Goal: Find specific fact

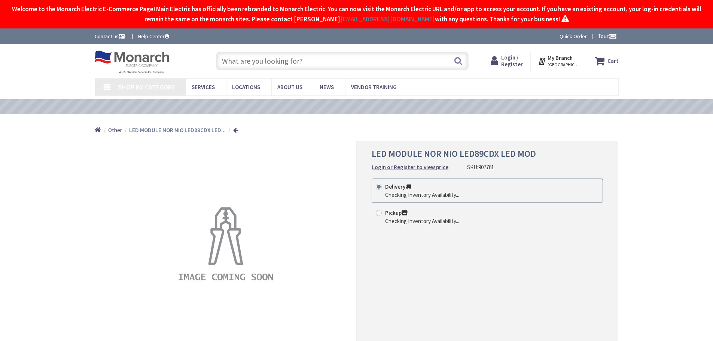
type input "[GEOGRAPHIC_DATA], [STREET_ADDRESS][PERSON_NAME]"
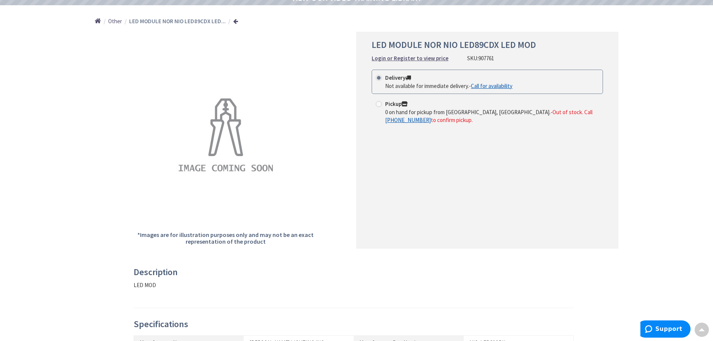
scroll to position [37, 0]
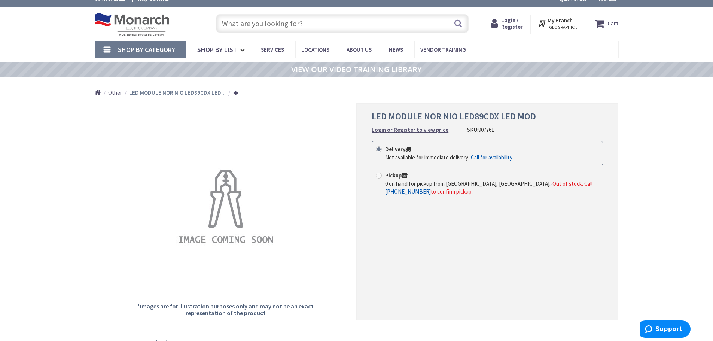
click at [374, 118] on span "LED MODULE NOR NIO LED89CDX LED MOD" at bounding box center [454, 116] width 164 height 12
drag, startPoint x: 474, startPoint y: 131, endPoint x: 489, endPoint y: 131, distance: 15.0
click at [489, 131] on div "SKU: 907761" at bounding box center [480, 130] width 27 height 8
click at [489, 131] on span "907761" at bounding box center [487, 129] width 16 height 7
drag, startPoint x: 374, startPoint y: 113, endPoint x: 568, endPoint y: 112, distance: 193.6
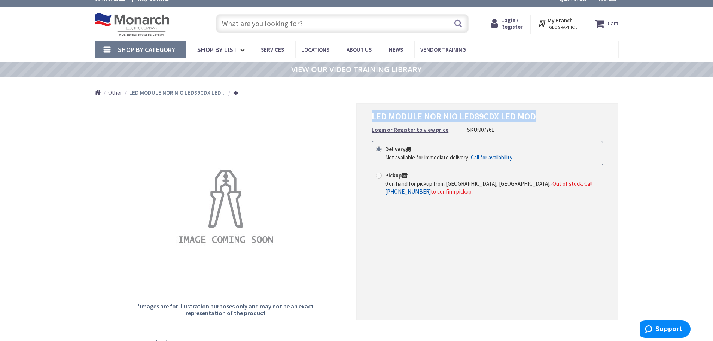
click at [568, 112] on div "LED MODULE NOR NIO LED89CDX LED MOD Login or Register to view price SKU: 907761…" at bounding box center [487, 211] width 262 height 217
copy span "LED MODULE NOR NIO LED89CDX LED MOD"
click at [479, 125] on div "LED MODULE NOR NIO LED89CDX LED MOD Login or Register to view price SKU: 907761" at bounding box center [487, 122] width 231 height 22
click at [482, 130] on span "907761" at bounding box center [487, 129] width 16 height 7
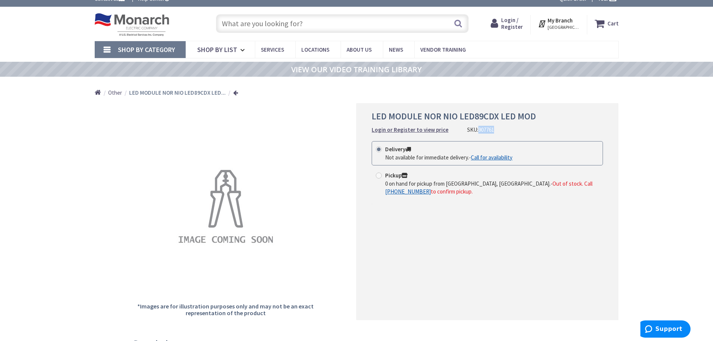
click at [482, 130] on span "907761" at bounding box center [487, 129] width 16 height 7
copy span "907761"
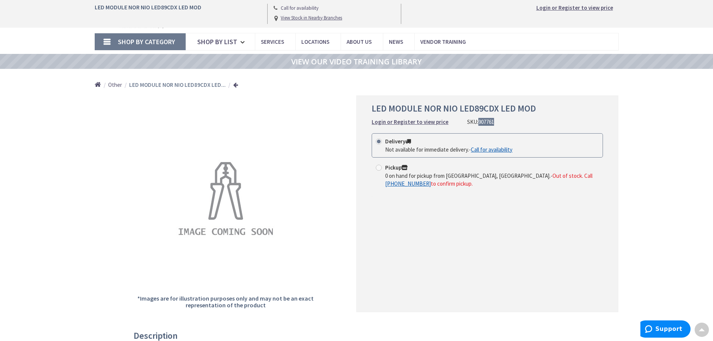
scroll to position [0, 0]
